Goal: Book appointment/travel/reservation

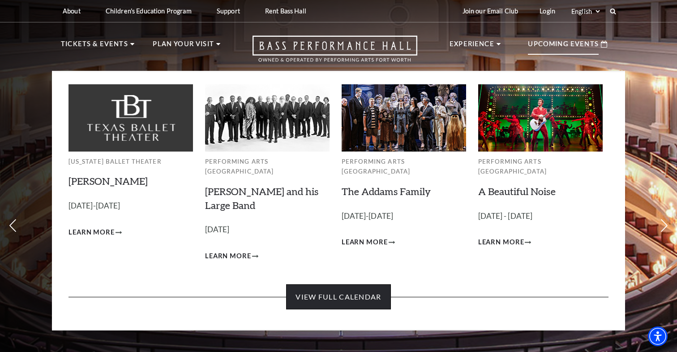
click at [335, 289] on link "View Full Calendar" at bounding box center [338, 296] width 104 height 25
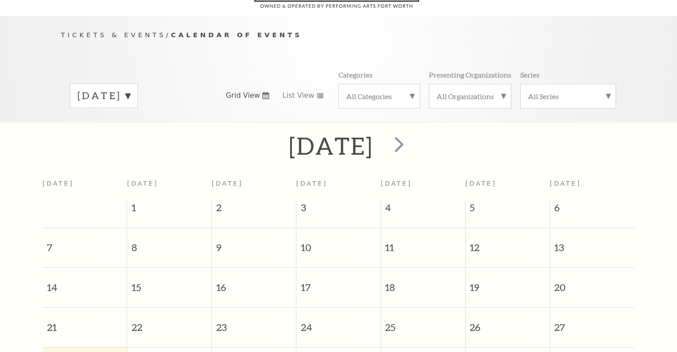
scroll to position [79, 0]
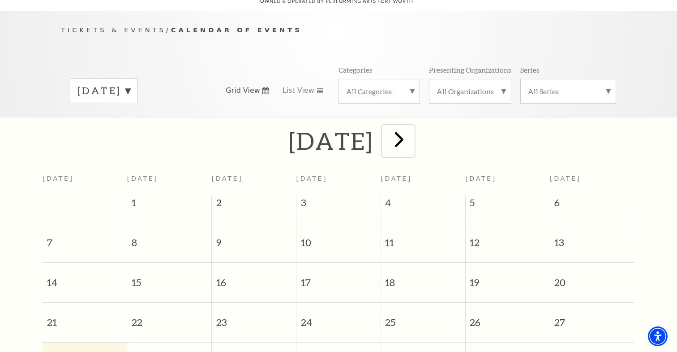
click at [412, 132] on span "next" at bounding box center [400, 139] width 26 height 26
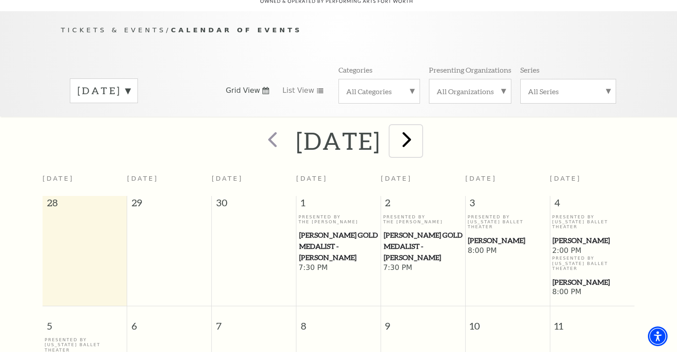
click at [420, 132] on span "next" at bounding box center [407, 139] width 26 height 26
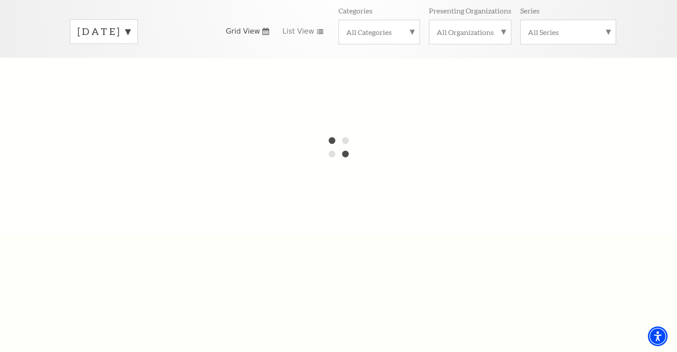
scroll to position [138, 0]
click at [130, 26] on label "October 2025" at bounding box center [104, 33] width 53 height 14
click at [136, 96] on div at bounding box center [338, 147] width 677 height 179
click at [130, 42] on label "October 2025" at bounding box center [104, 51] width 53 height 19
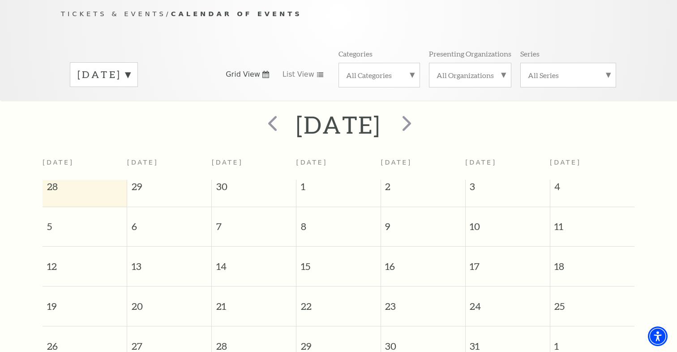
scroll to position [79, 0]
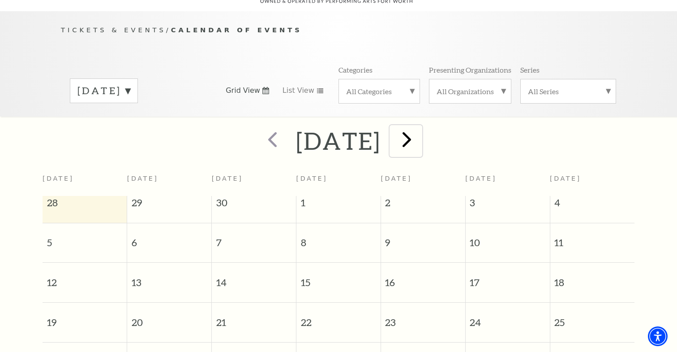
click at [420, 131] on span "next" at bounding box center [407, 139] width 26 height 26
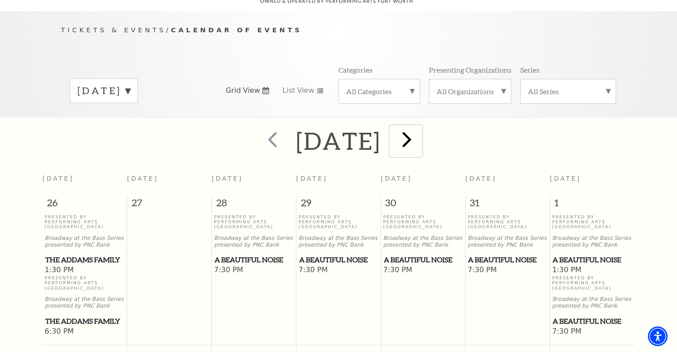
click at [420, 132] on span "next" at bounding box center [407, 139] width 26 height 26
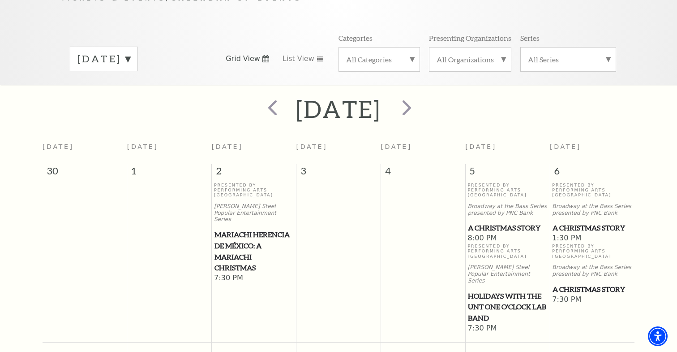
scroll to position [107, 0]
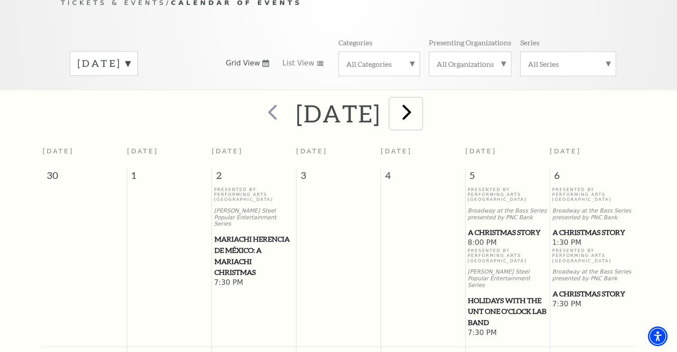
click at [420, 104] on span "next" at bounding box center [407, 112] width 26 height 26
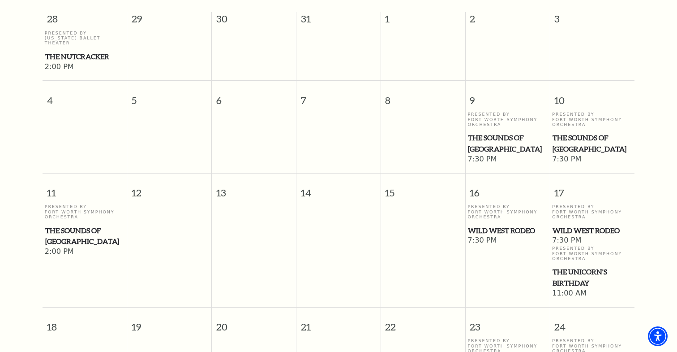
scroll to position [229, 0]
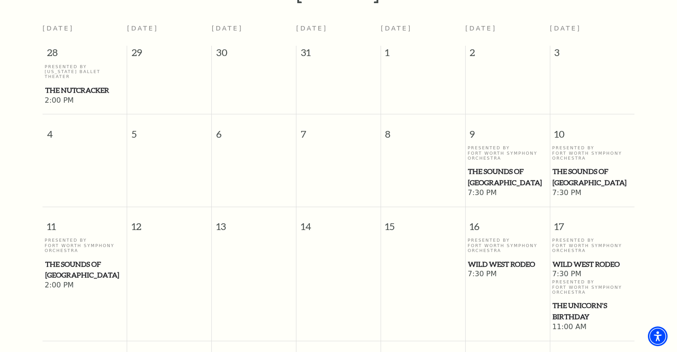
click at [487, 166] on span "The Sounds of [GEOGRAPHIC_DATA]" at bounding box center [507, 177] width 79 height 22
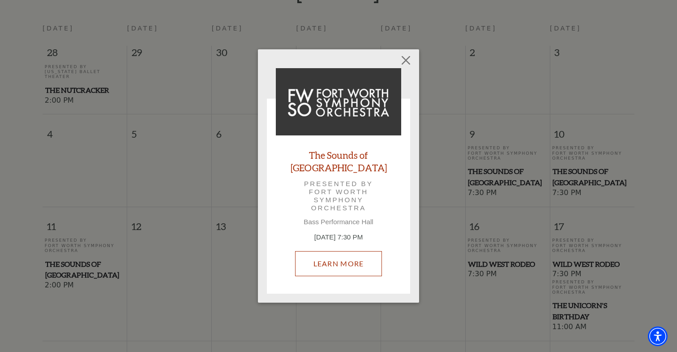
click at [342, 255] on link "Learn More" at bounding box center [338, 263] width 87 height 25
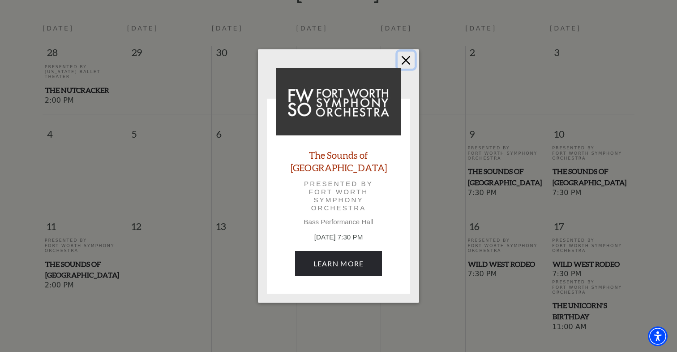
click at [406, 67] on button "Close" at bounding box center [406, 60] width 17 height 17
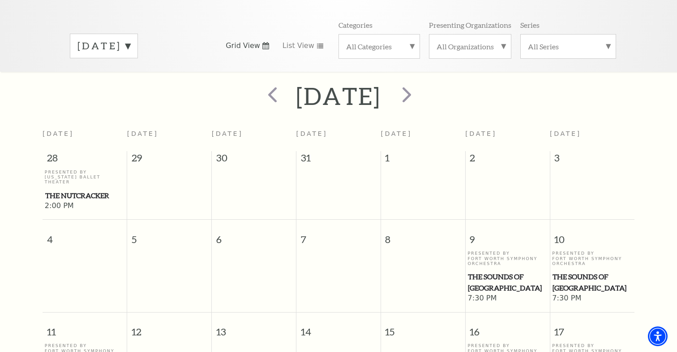
scroll to position [112, 0]
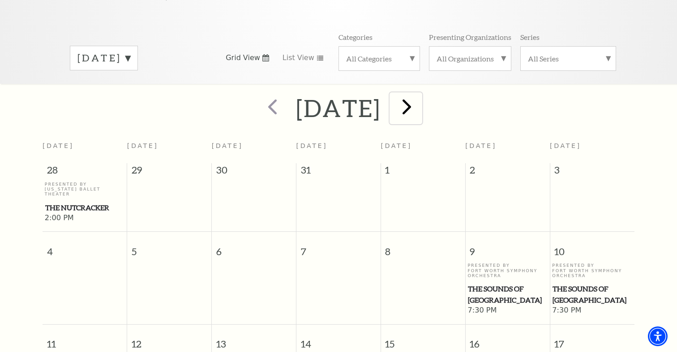
click at [420, 99] on span "next" at bounding box center [407, 107] width 26 height 26
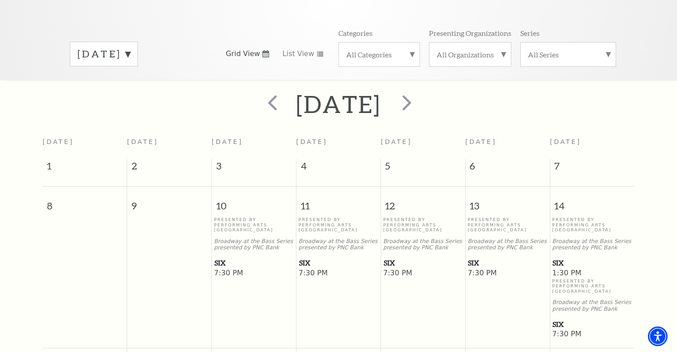
scroll to position [114, 0]
click at [420, 96] on span "next" at bounding box center [407, 104] width 26 height 26
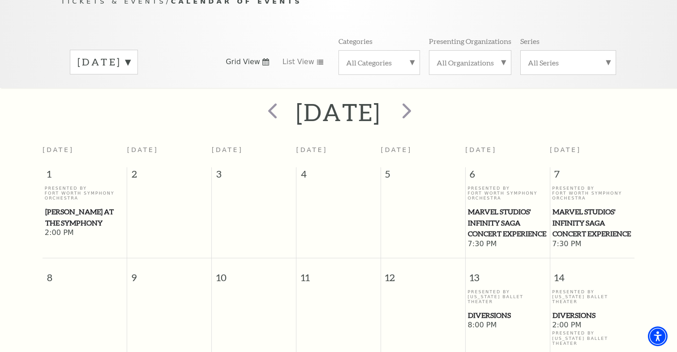
scroll to position [75, 0]
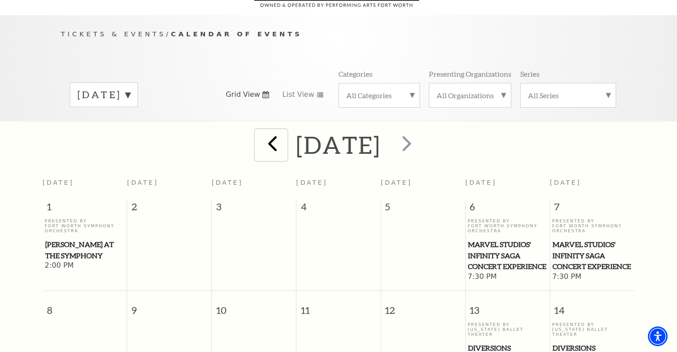
click at [260, 133] on span "prev" at bounding box center [273, 143] width 26 height 26
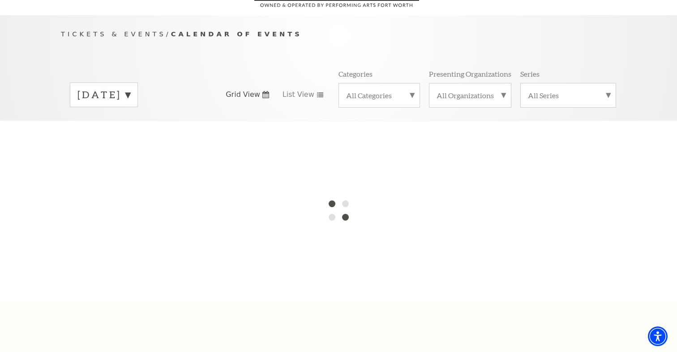
scroll to position [79, 0]
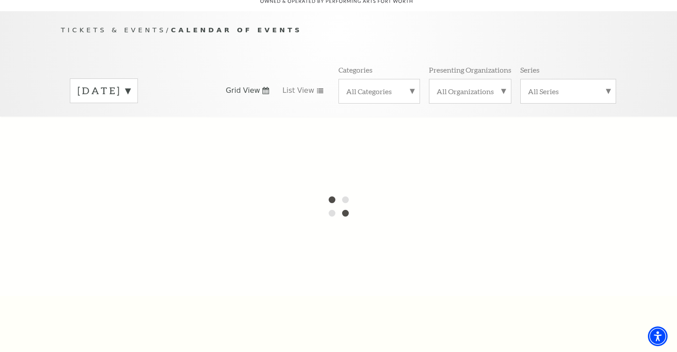
click at [246, 304] on div at bounding box center [271, 320] width 50 height 32
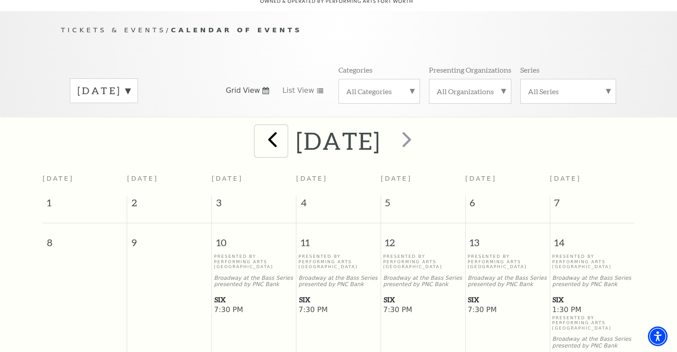
click at [260, 132] on span "prev" at bounding box center [273, 139] width 26 height 26
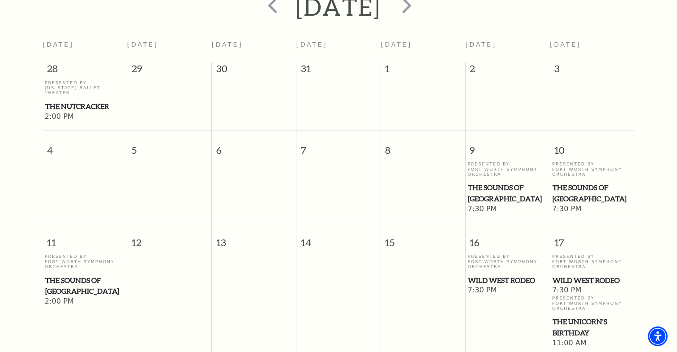
scroll to position [212, 0]
